Goal: Task Accomplishment & Management: Manage account settings

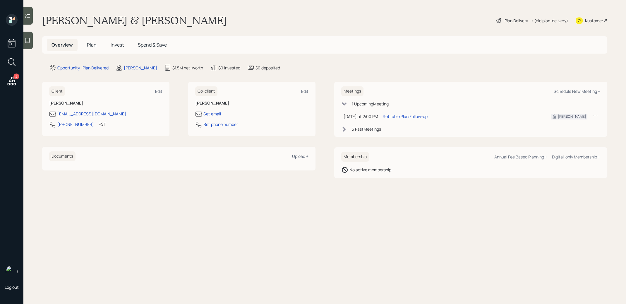
click at [594, 115] on icon at bounding box center [595, 116] width 6 height 6
click at [577, 126] on div "Reschedule" at bounding box center [577, 127] width 42 height 6
